Goal: Task Accomplishment & Management: Use online tool/utility

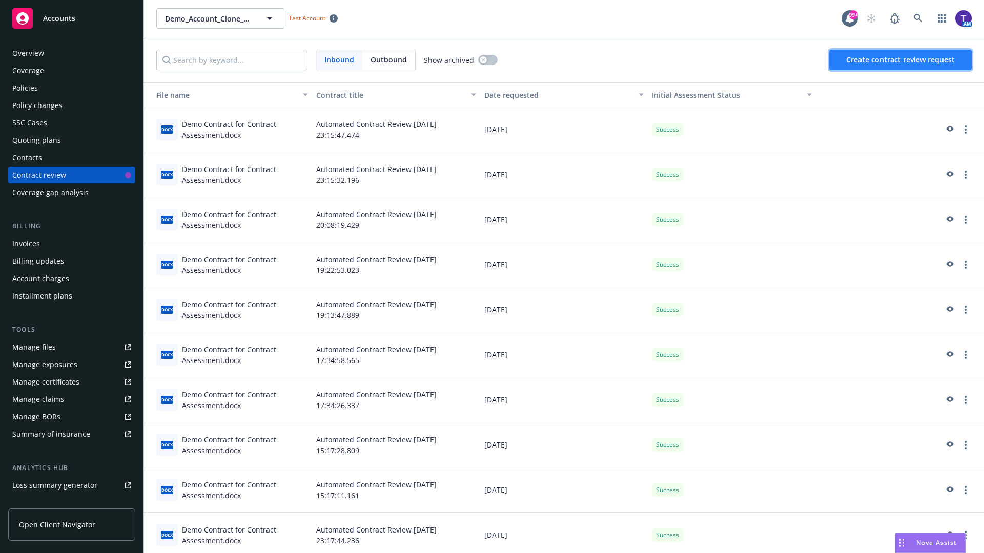
click at [901, 60] on span "Create contract review request" at bounding box center [900, 60] width 109 height 10
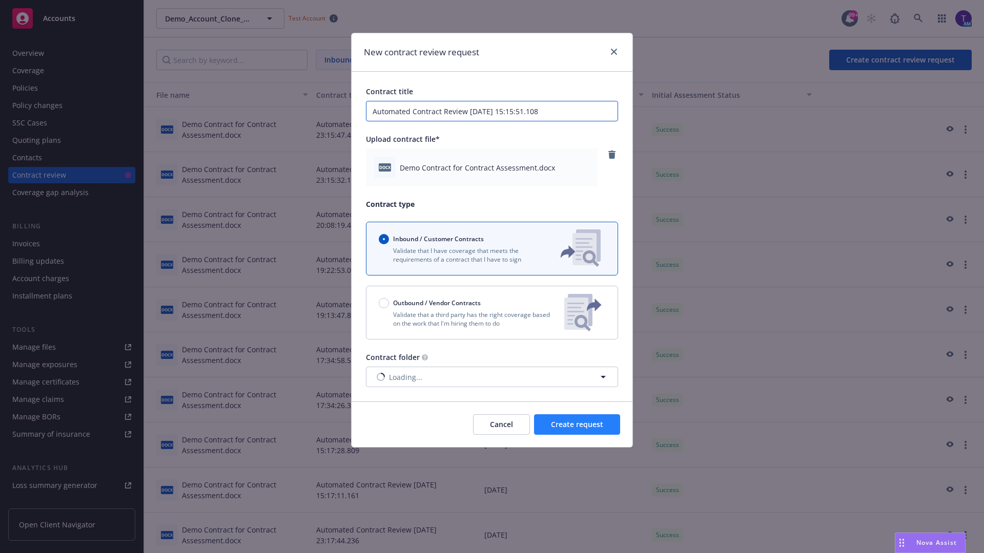
type input "Automated Contract Review [DATE] 15:15:51.108"
click at [577, 425] on span "Create request" at bounding box center [577, 425] width 52 height 10
